Goal: Task Accomplishment & Management: Manage account settings

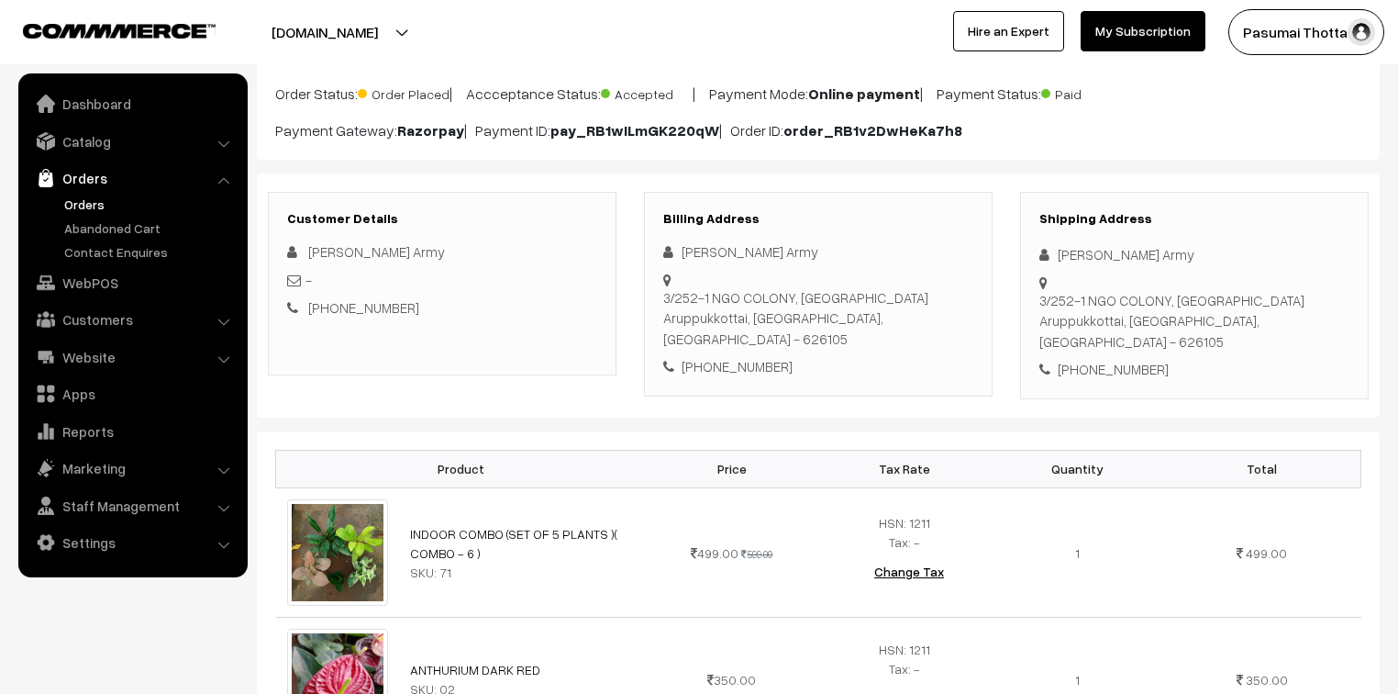
scroll to position [147, 0]
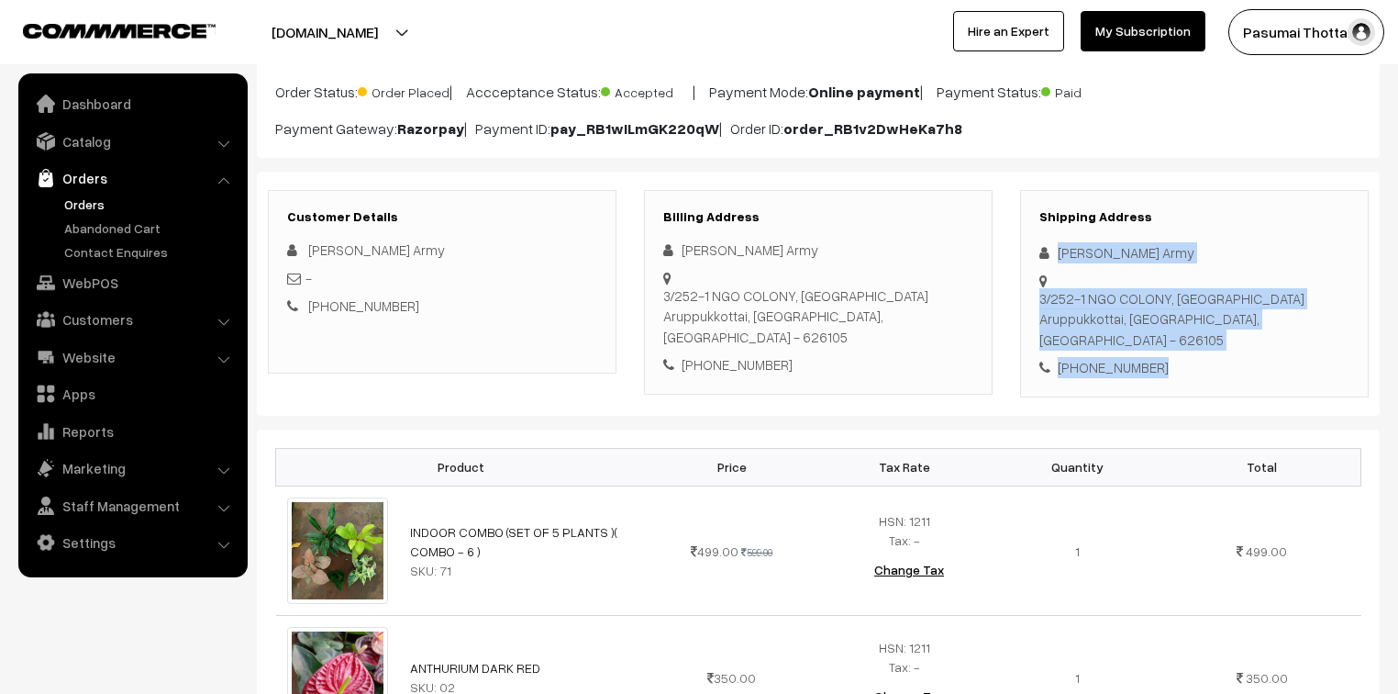
drag, startPoint x: 1053, startPoint y: 253, endPoint x: 1152, endPoint y: 330, distance: 125.5
click at [1152, 330] on div "Shipping Address [PERSON_NAME] Army [STREET_ADDRESS] [PHONE_NUMBER]" at bounding box center [1194, 293] width 349 height 207
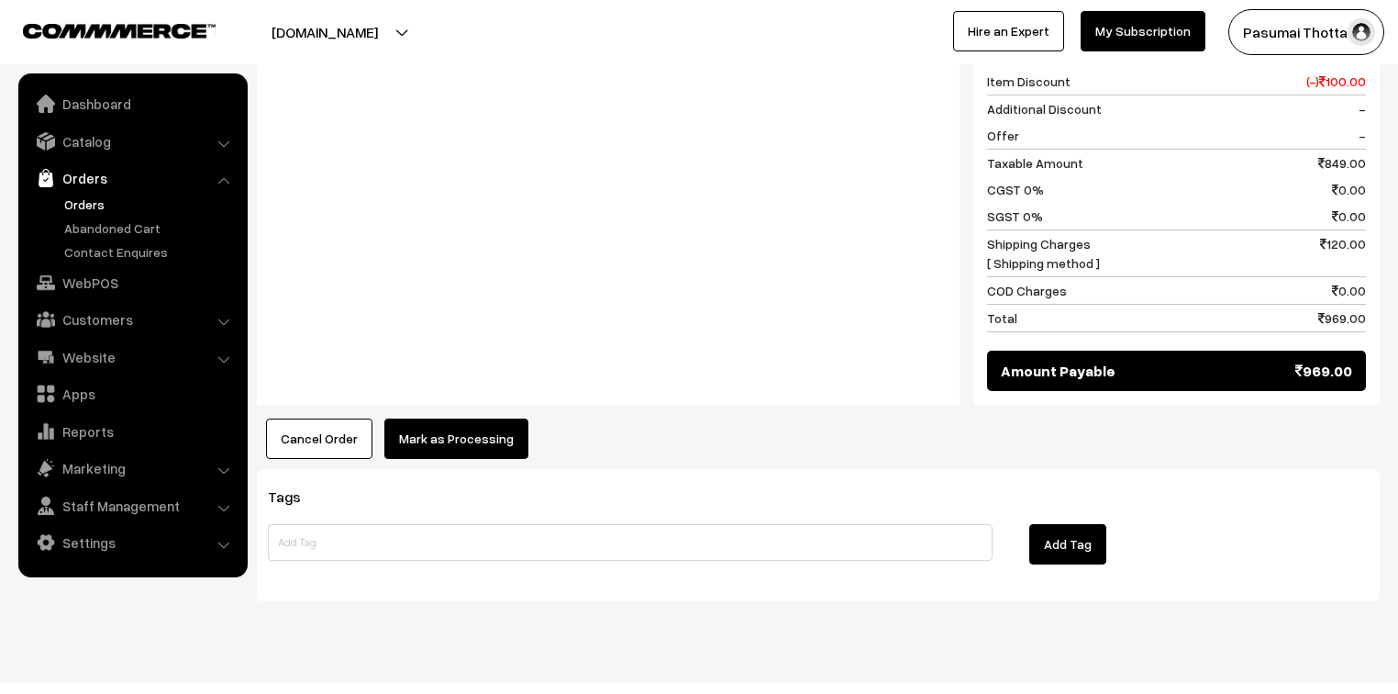
click at [433, 418] on button "Mark as Processing" at bounding box center [456, 438] width 144 height 40
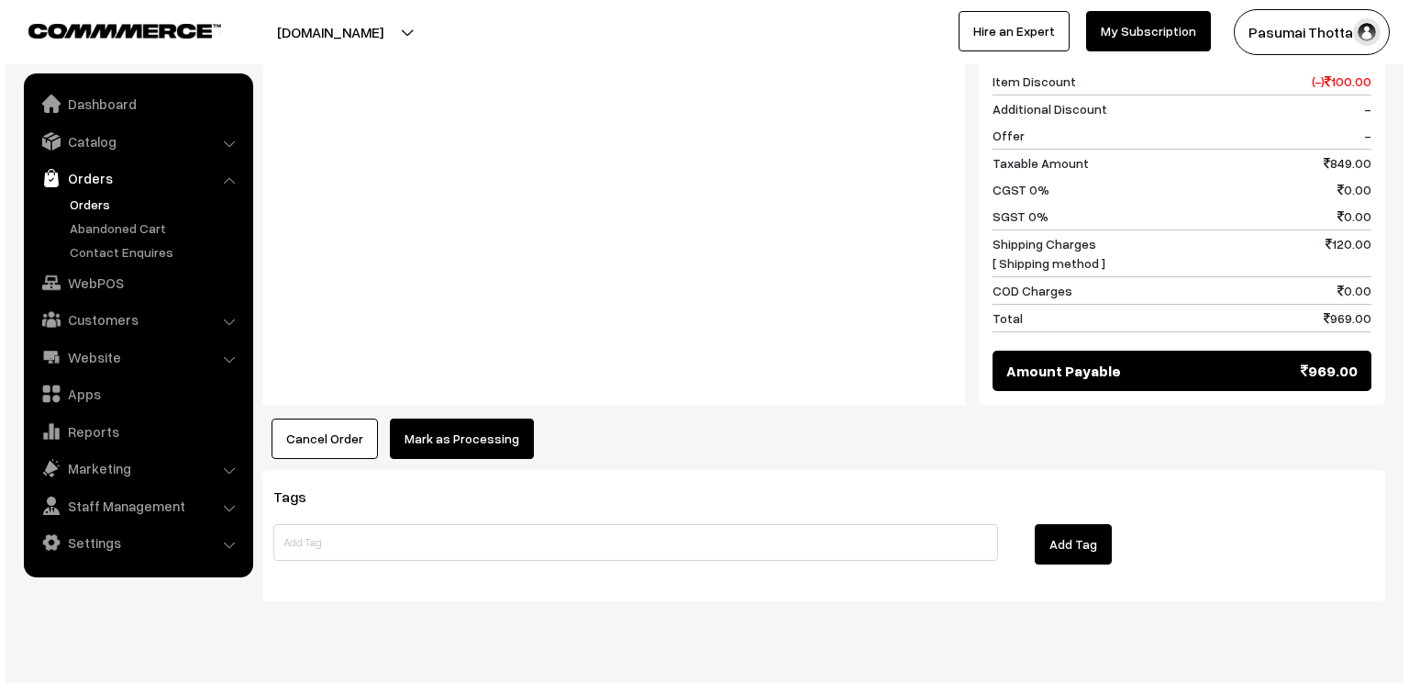
scroll to position [954, 0]
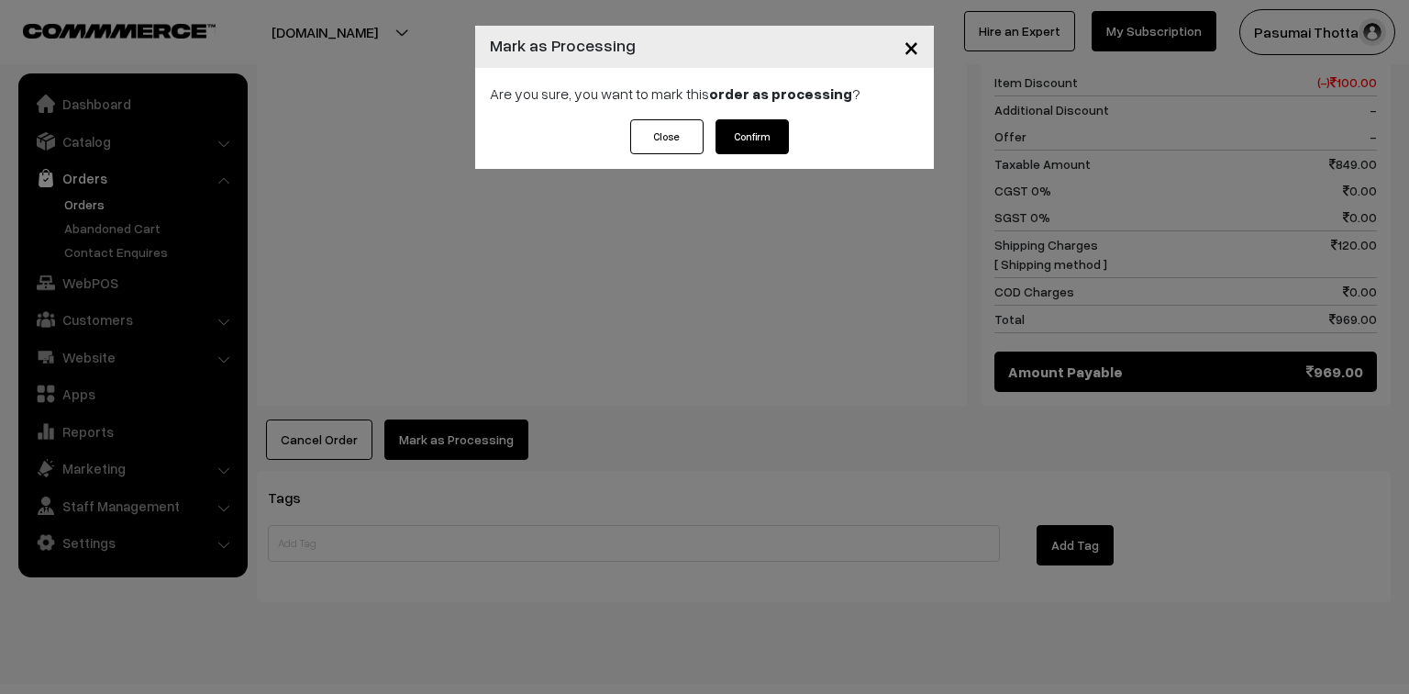
click at [754, 140] on button "Confirm" at bounding box center [752, 136] width 73 height 35
